Goal: Navigation & Orientation: Find specific page/section

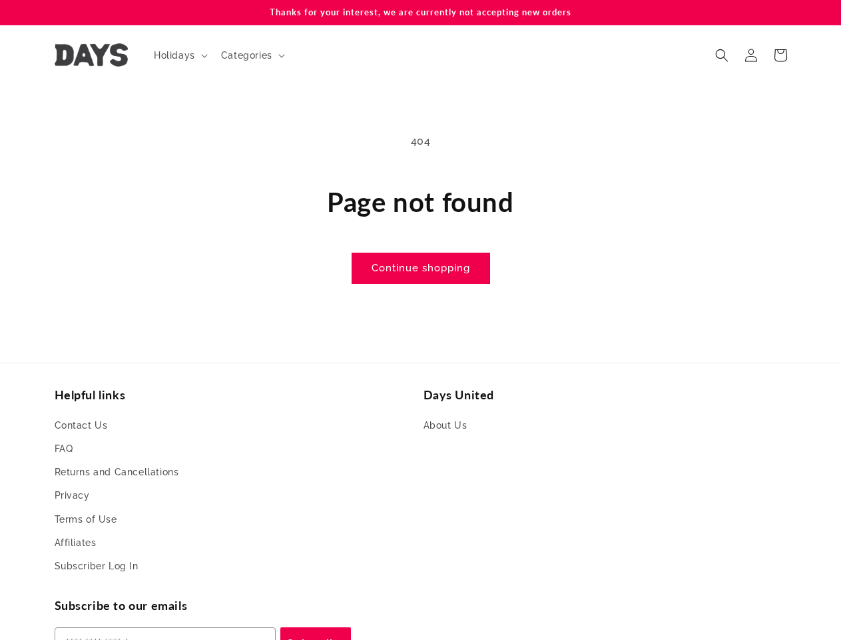
click at [420, 320] on main "404 Page not found Continue shopping" at bounding box center [420, 207] width 841 height 245
click at [179, 55] on span "Holidays" at bounding box center [174, 55] width 41 height 12
click at [251, 55] on span "Categories" at bounding box center [246, 55] width 51 height 12
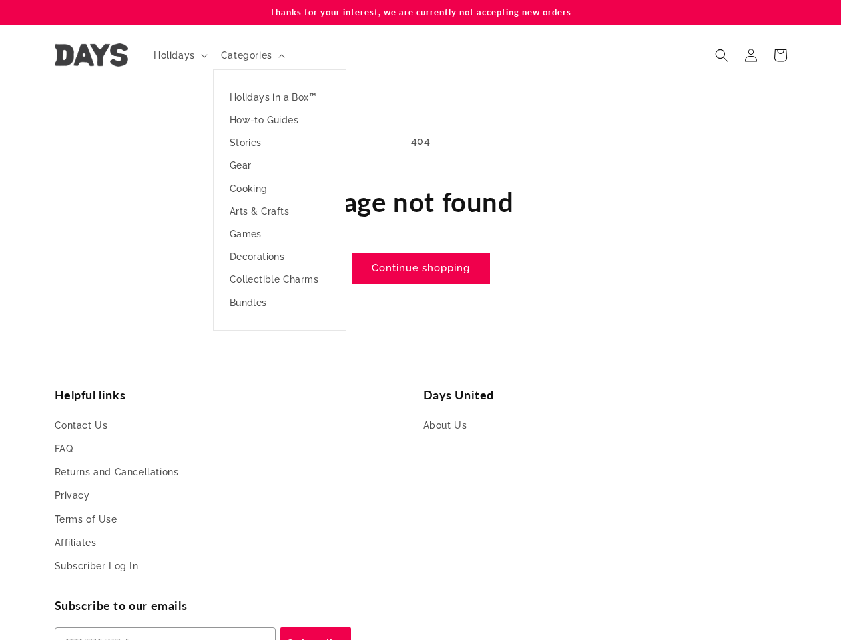
click at [722, 55] on icon "Search" at bounding box center [722, 55] width 13 height 13
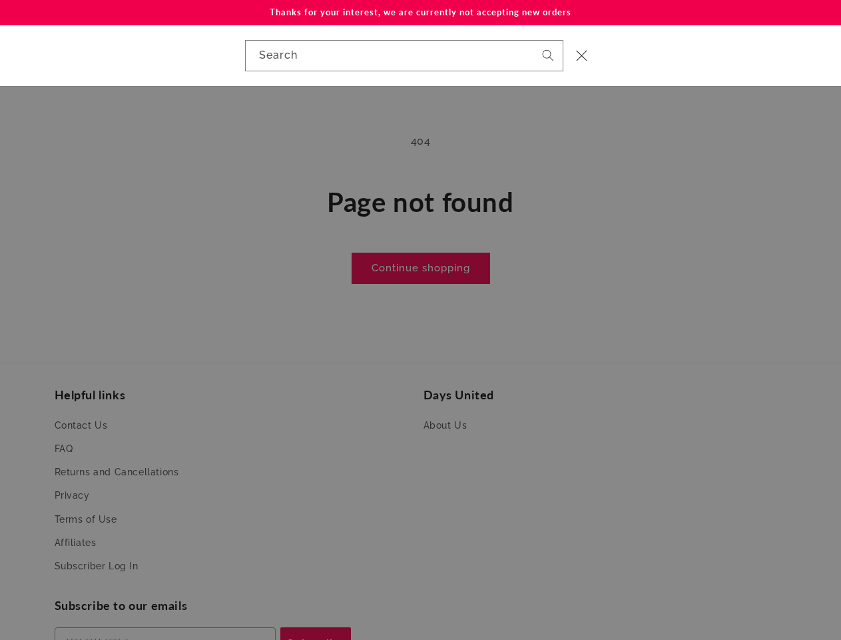
click at [724, 70] on div "Search" at bounding box center [420, 55] width 841 height 61
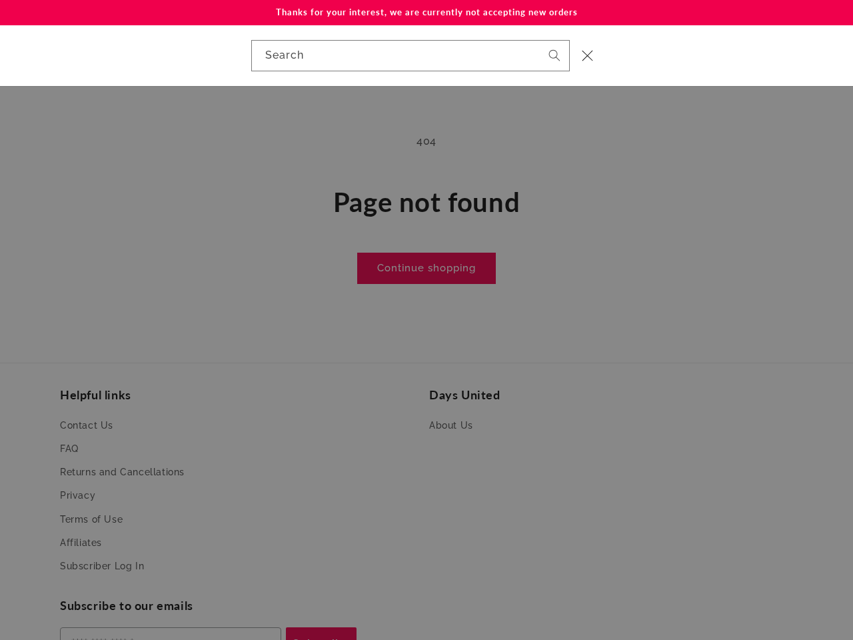
click at [0, 55] on div "Search" at bounding box center [0, 55] width 0 height 0
